Goal: Information Seeking & Learning: Check status

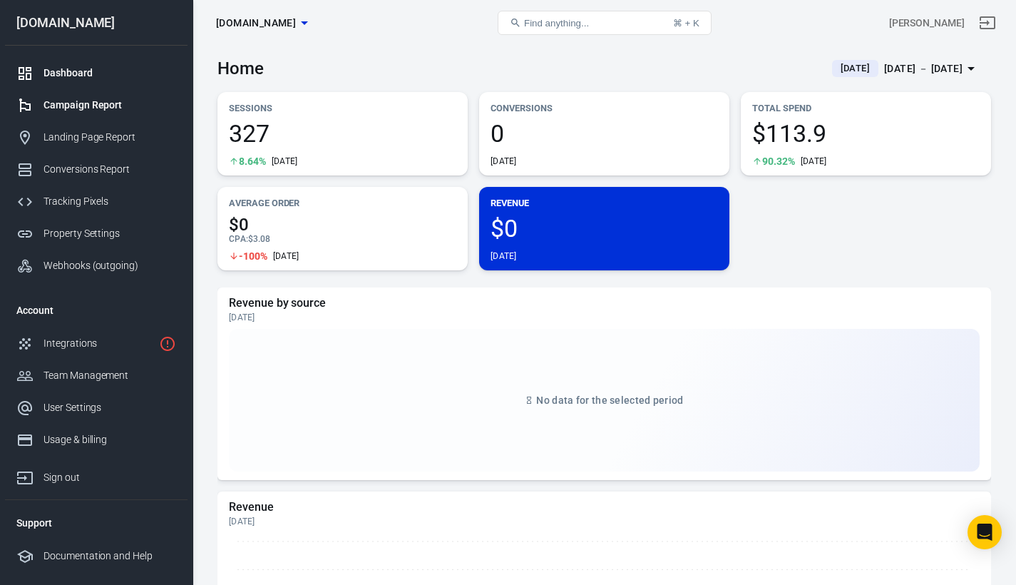
click at [68, 105] on div "Campaign Report" at bounding box center [109, 105] width 133 height 15
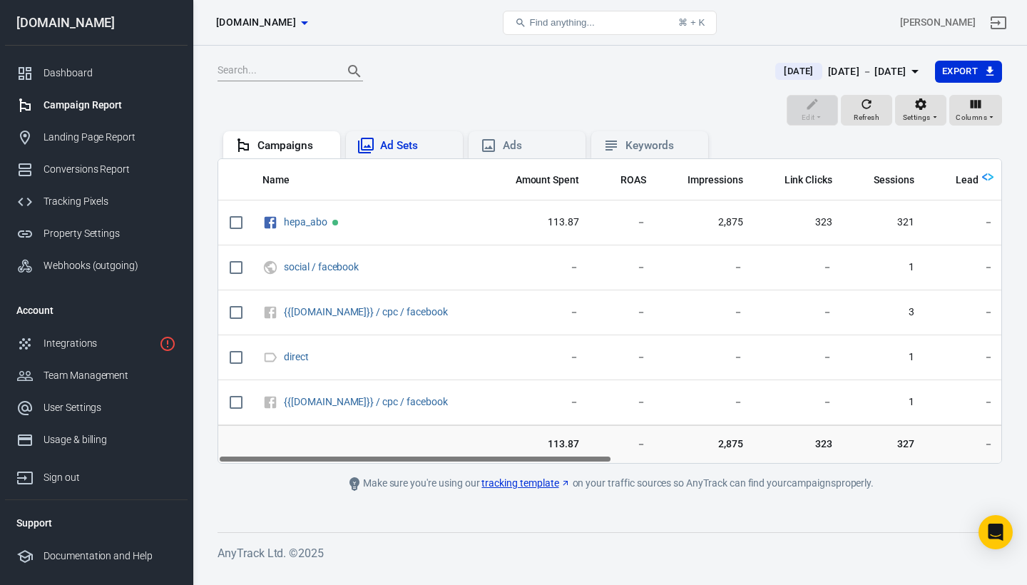
click at [409, 137] on div "Ad Sets" at bounding box center [404, 145] width 94 height 17
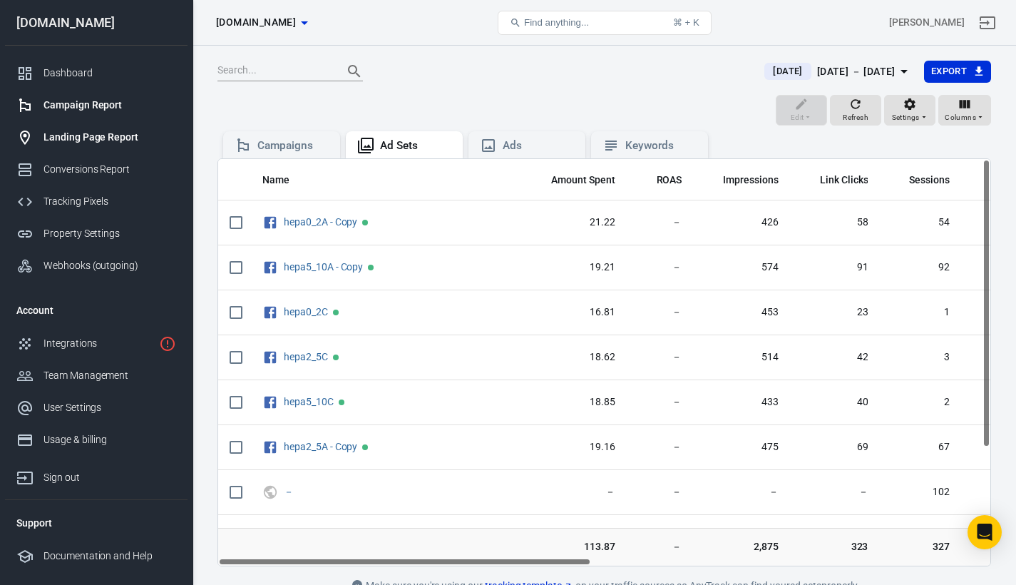
click at [109, 142] on div "Landing Page Report" at bounding box center [109, 137] width 133 height 15
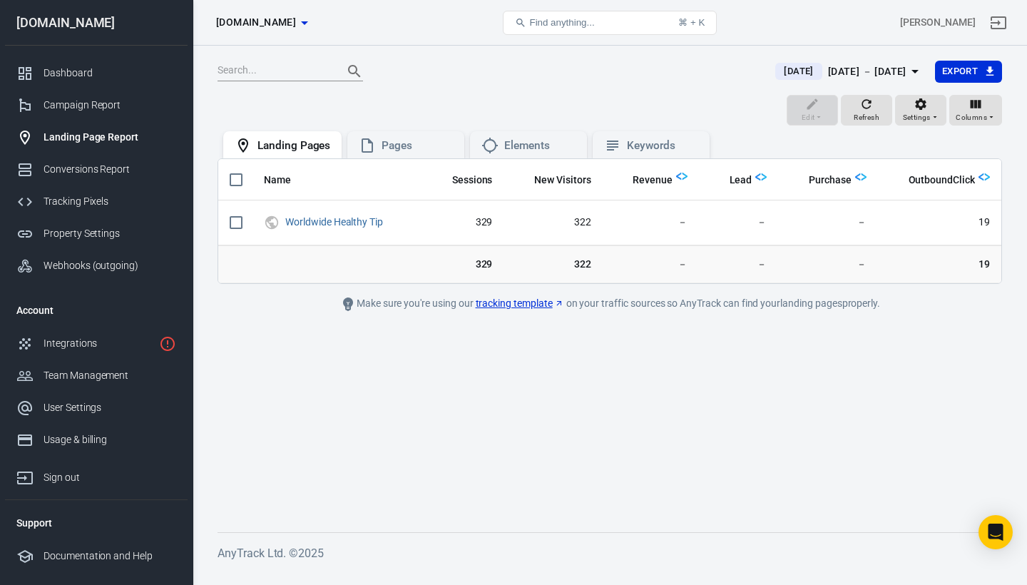
click at [782, 69] on span "[DATE]" at bounding box center [798, 71] width 41 height 14
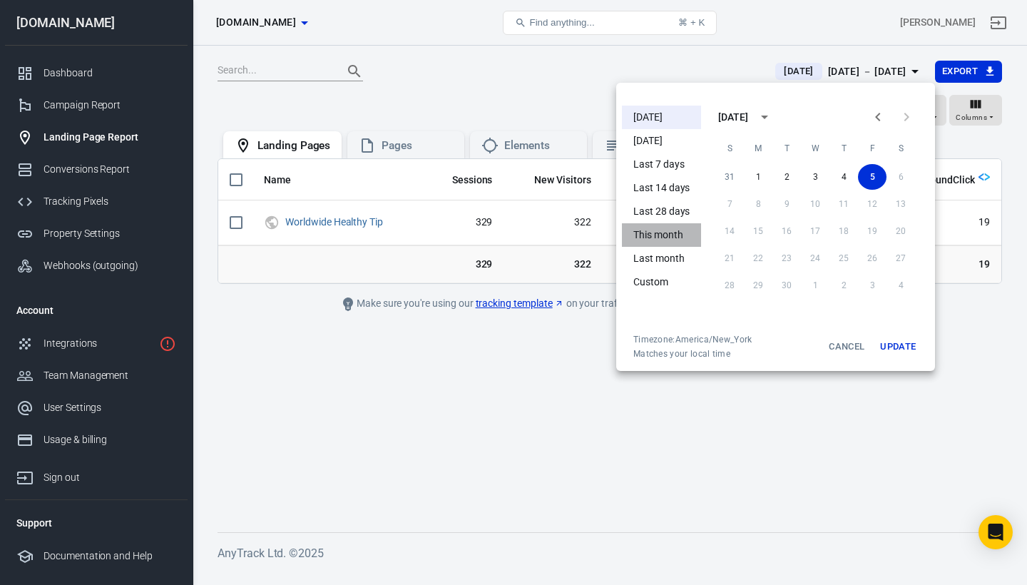
click at [682, 237] on li "This month" at bounding box center [661, 235] width 79 height 24
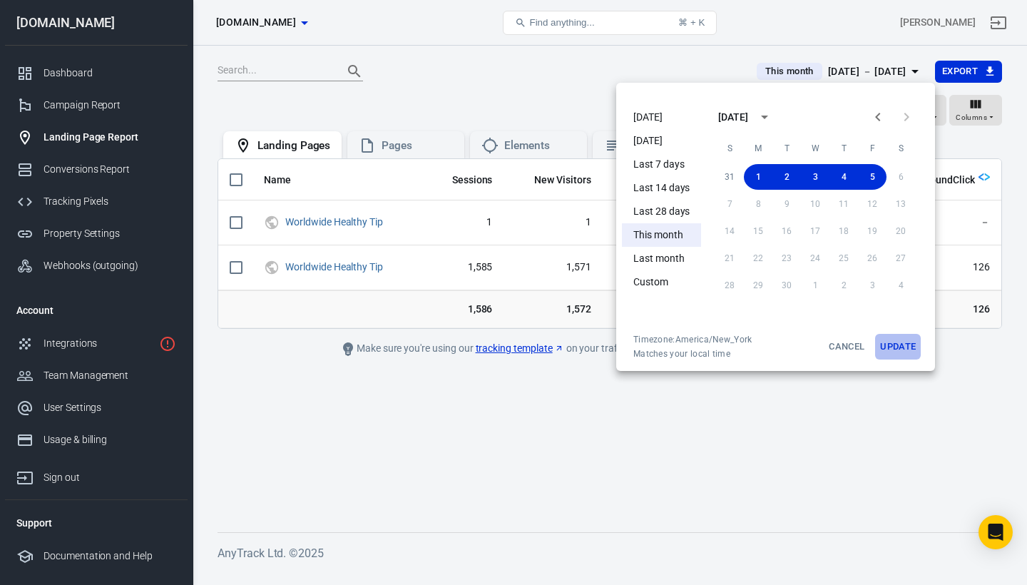
click at [897, 347] on button "Update" at bounding box center [898, 347] width 46 height 26
